Goal: Task Accomplishment & Management: Use online tool/utility

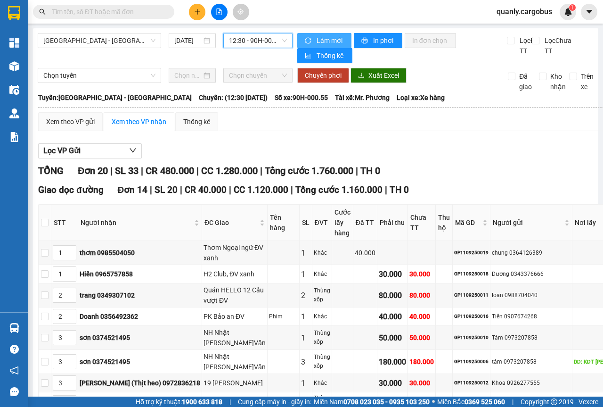
click at [317, 40] on span "Làm mới" at bounding box center [330, 40] width 27 height 10
click at [281, 43] on span "12:30 - 90H-000.55" at bounding box center [257, 40] width 57 height 14
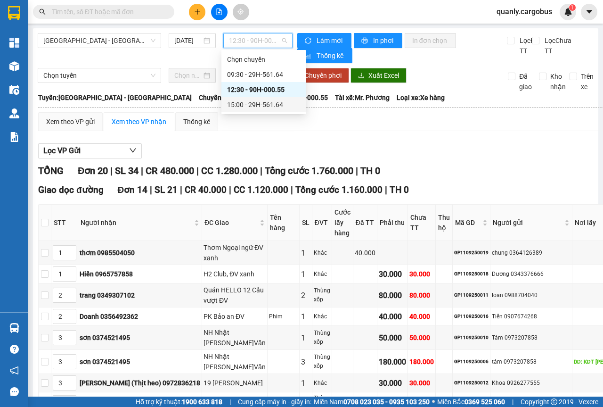
click at [258, 106] on div "15:00 - 29H-561.64" at bounding box center [263, 104] width 73 height 10
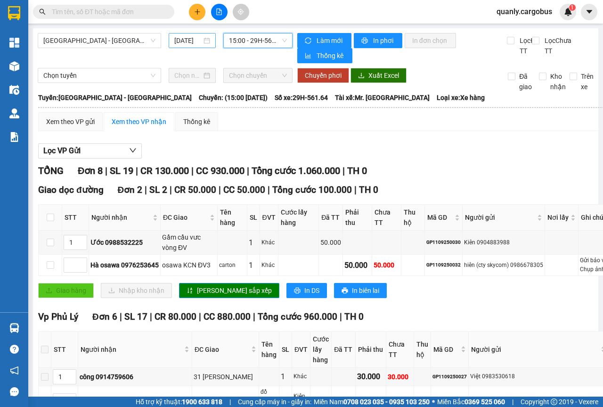
click at [204, 41] on div "[DATE]" at bounding box center [192, 40] width 36 height 10
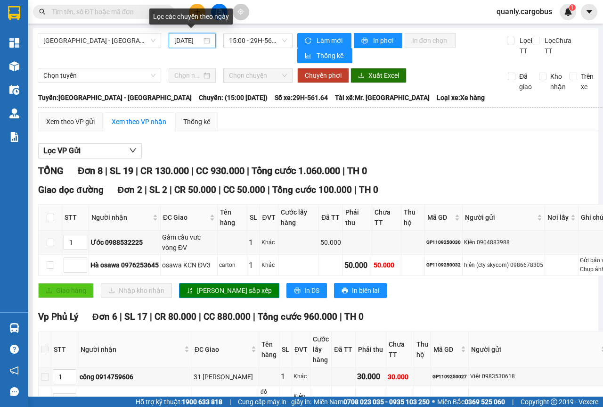
scroll to position [0, 7]
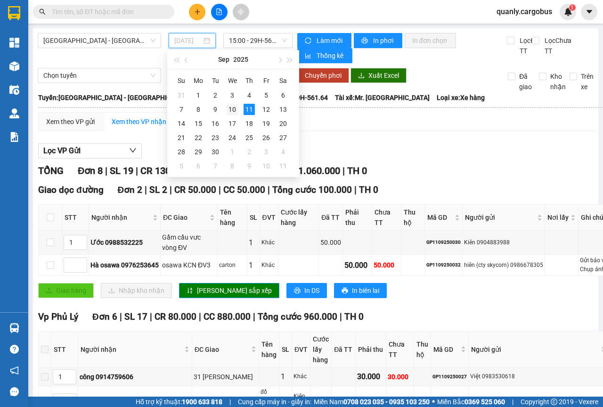
click at [234, 110] on div "10" at bounding box center [232, 109] width 11 height 11
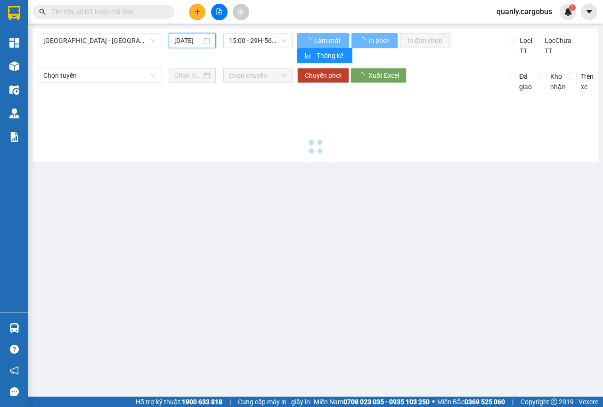
scroll to position [0, 6]
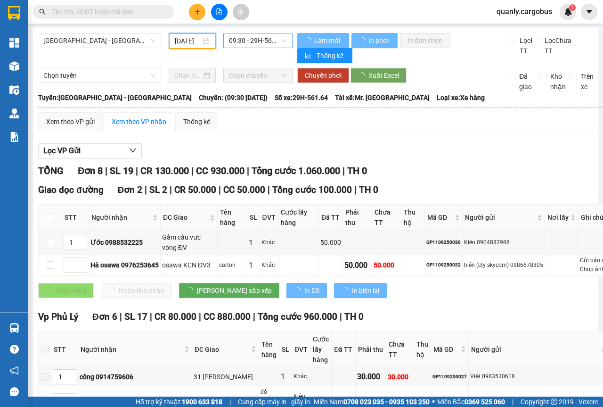
type input "[DATE]"
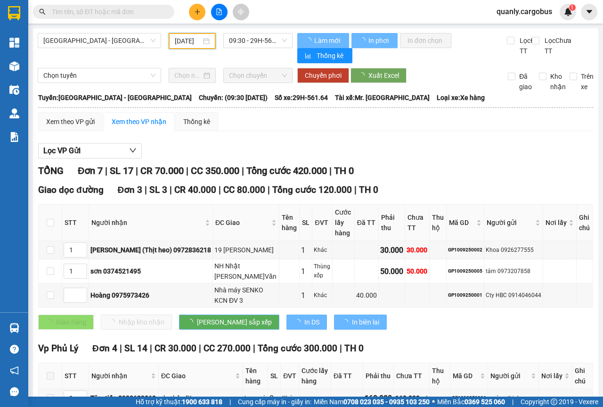
drag, startPoint x: 283, startPoint y: 41, endPoint x: 274, endPoint y: 78, distance: 38.3
click at [283, 41] on span "09:30 - 29H-561.64" at bounding box center [257, 40] width 57 height 14
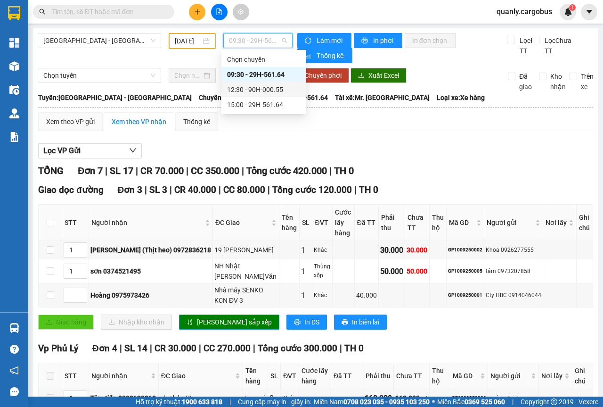
click at [267, 90] on div "12:30 - 90H-000.55" at bounding box center [263, 89] width 73 height 10
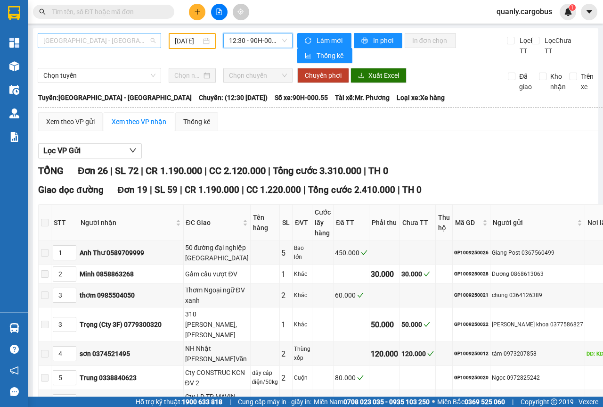
click at [154, 41] on div "[GEOGRAPHIC_DATA] - [GEOGRAPHIC_DATA]" at bounding box center [99, 40] width 123 height 15
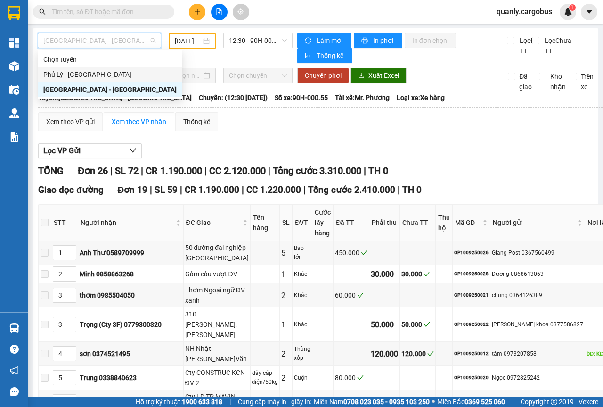
drag, startPoint x: 56, startPoint y: 75, endPoint x: 61, endPoint y: 78, distance: 5.9
click at [57, 75] on div "Phủ Lý - [GEOGRAPHIC_DATA]" at bounding box center [109, 74] width 133 height 10
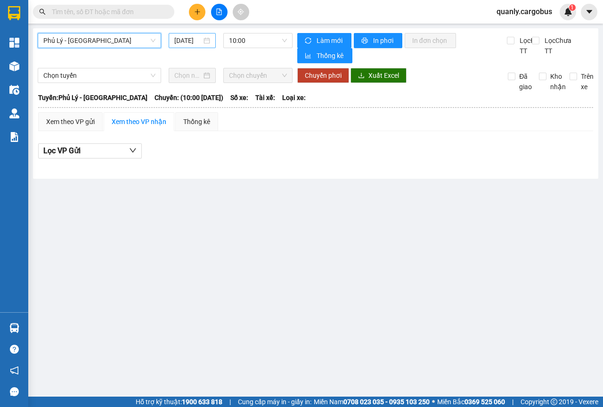
click at [210, 43] on div "[DATE]" at bounding box center [192, 40] width 36 height 10
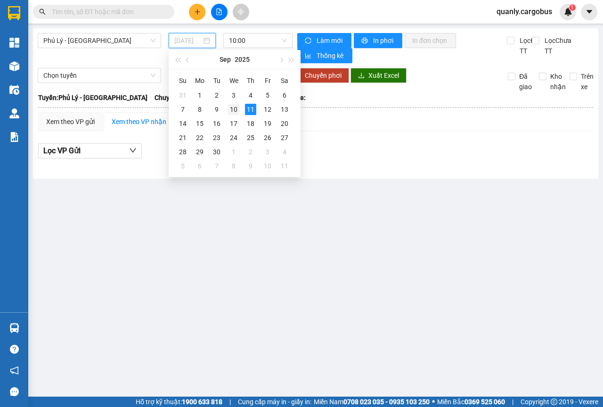
click at [228, 106] on div "10" at bounding box center [233, 109] width 11 height 11
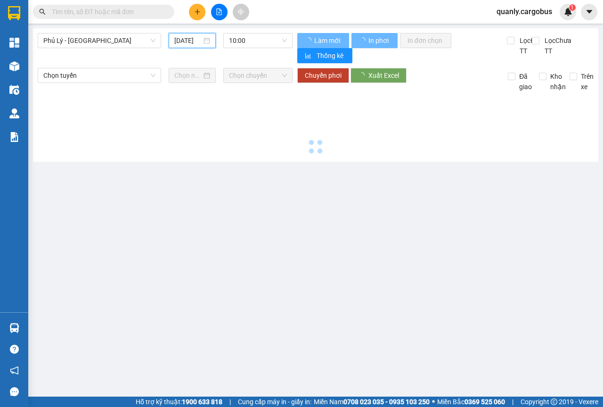
type input "[DATE]"
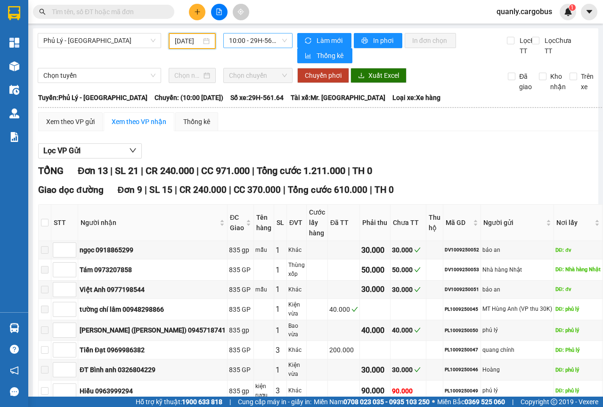
click at [282, 39] on span "10:00 - 29H-561.64" at bounding box center [257, 40] width 57 height 14
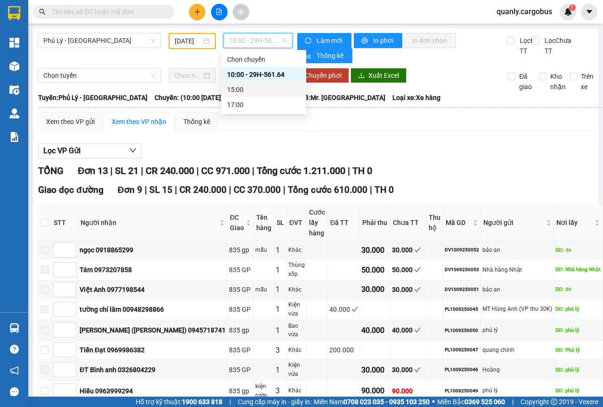
click at [240, 90] on div "15:00" at bounding box center [263, 89] width 73 height 10
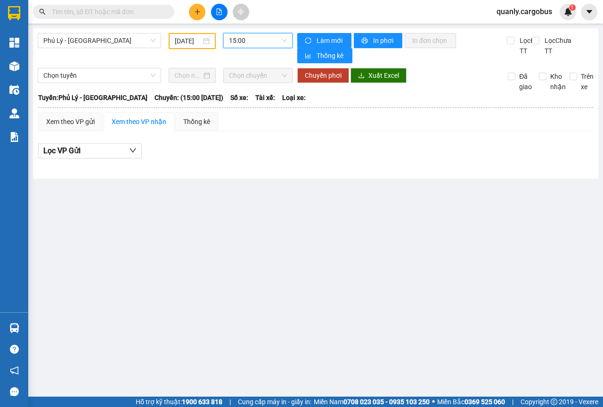
click at [285, 41] on span "15:00" at bounding box center [257, 40] width 57 height 14
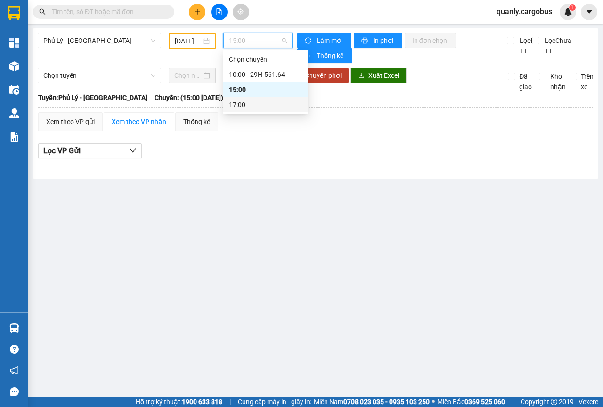
click at [242, 103] on div "17:00" at bounding box center [265, 104] width 73 height 10
